Goal: Task Accomplishment & Management: Use online tool/utility

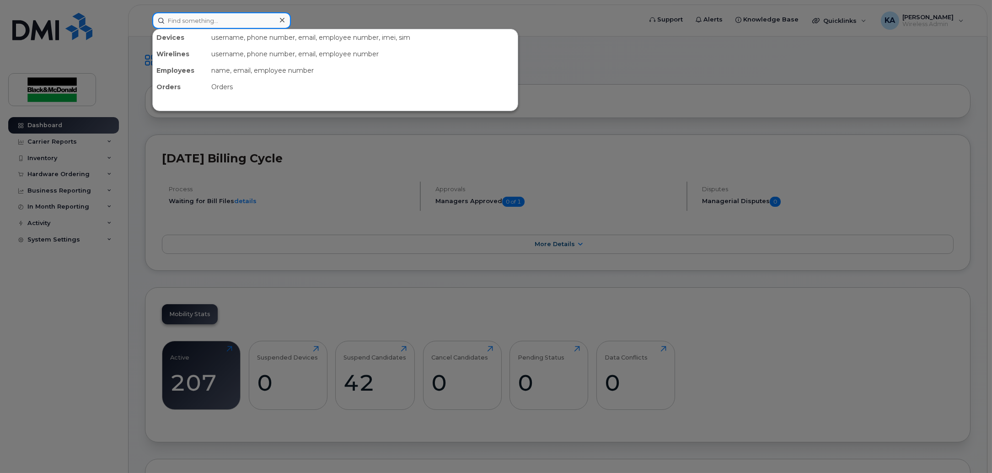
click at [217, 20] on input at bounding box center [221, 20] width 139 height 16
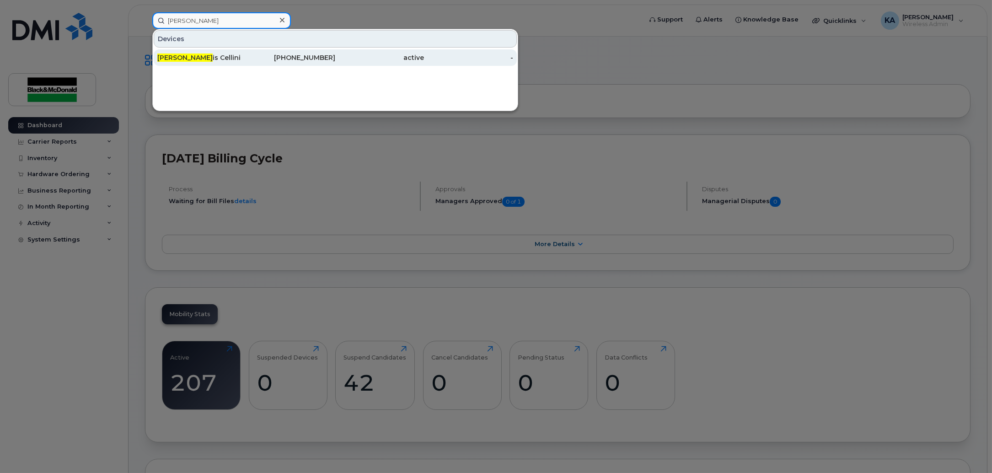
type input "[PERSON_NAME]"
click at [210, 53] on div "[PERSON_NAME] is [PERSON_NAME]" at bounding box center [201, 57] width 89 height 9
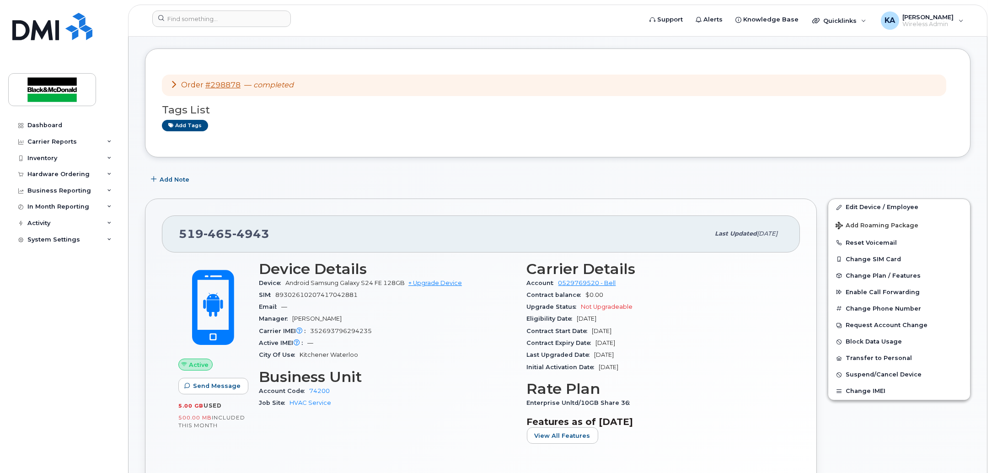
scroll to position [57, 0]
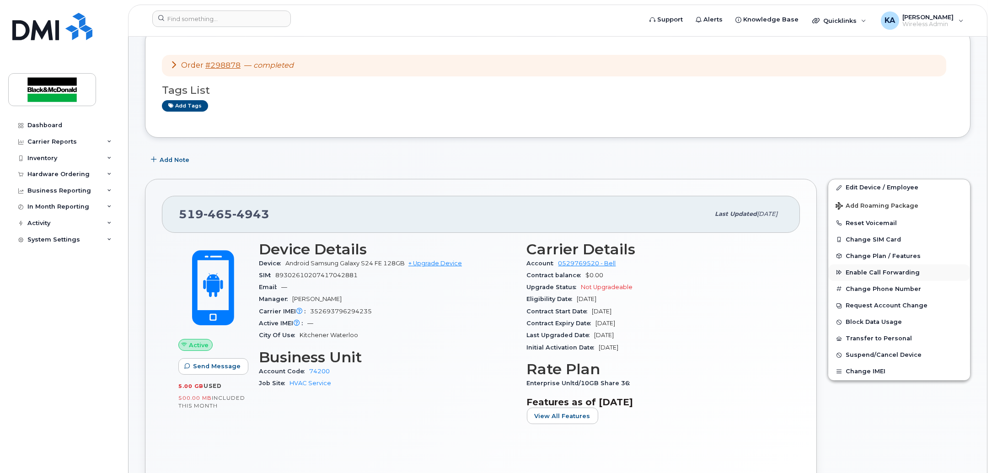
click at [883, 267] on button "Enable Call Forwarding" at bounding box center [899, 272] width 142 height 16
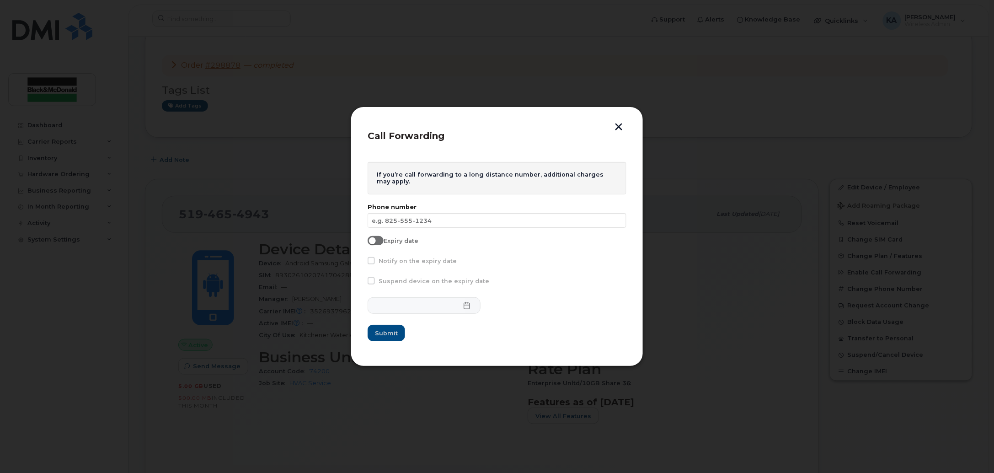
click at [616, 124] on button "button" at bounding box center [619, 128] width 14 height 10
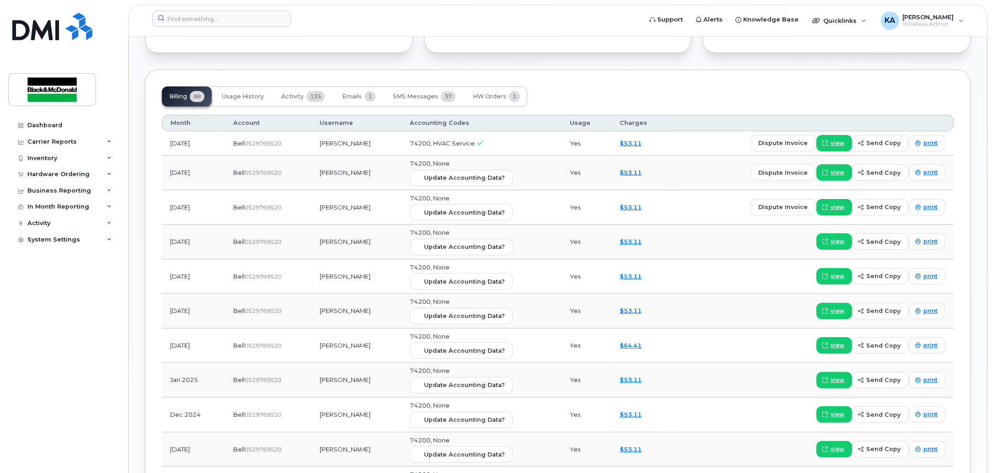
scroll to position [686, 0]
